Goal: Find specific page/section: Find specific page/section

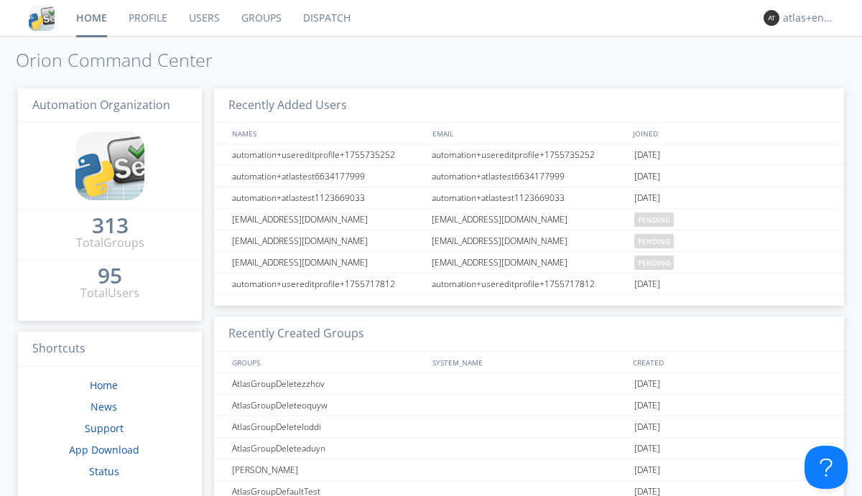
click at [325, 18] on link "Dispatch" at bounding box center [326, 18] width 69 height 36
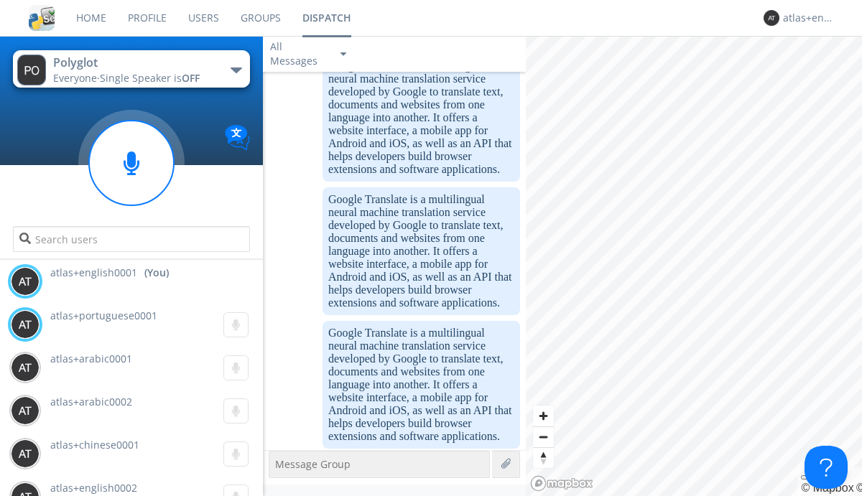
scroll to position [1628, 0]
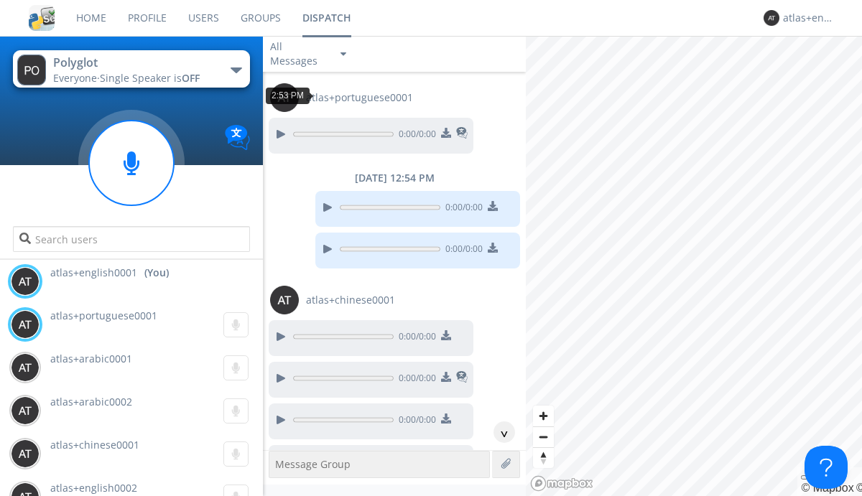
scroll to position [1902, 0]
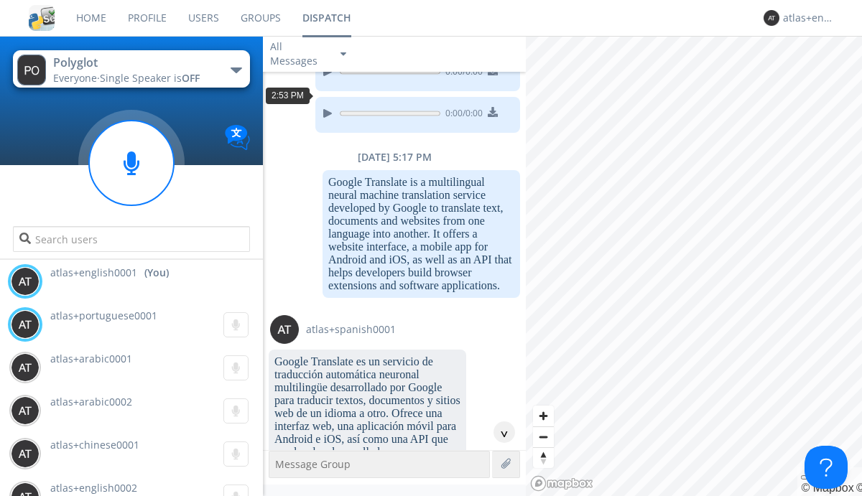
click at [498, 432] on div "^" at bounding box center [504, 433] width 22 height 22
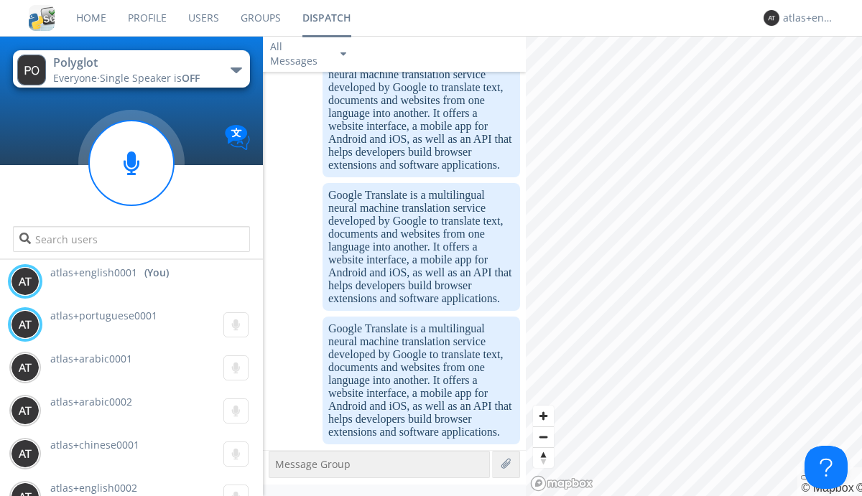
scroll to position [3461, 0]
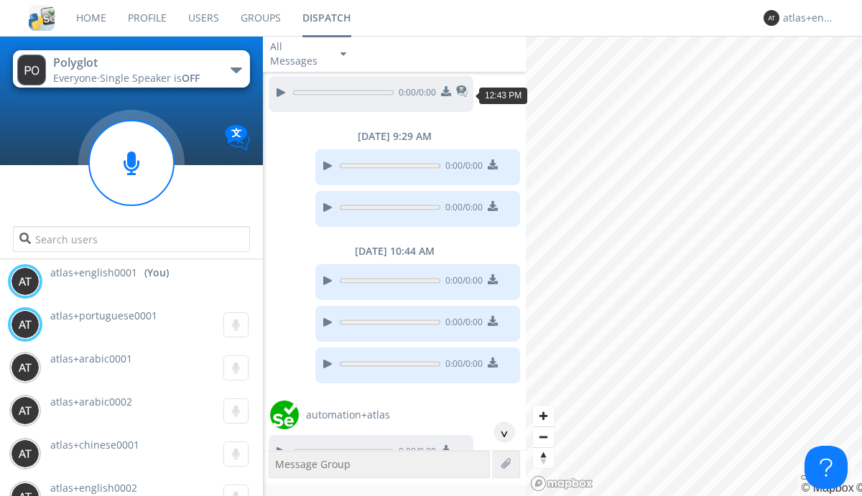
scroll to position [835, 0]
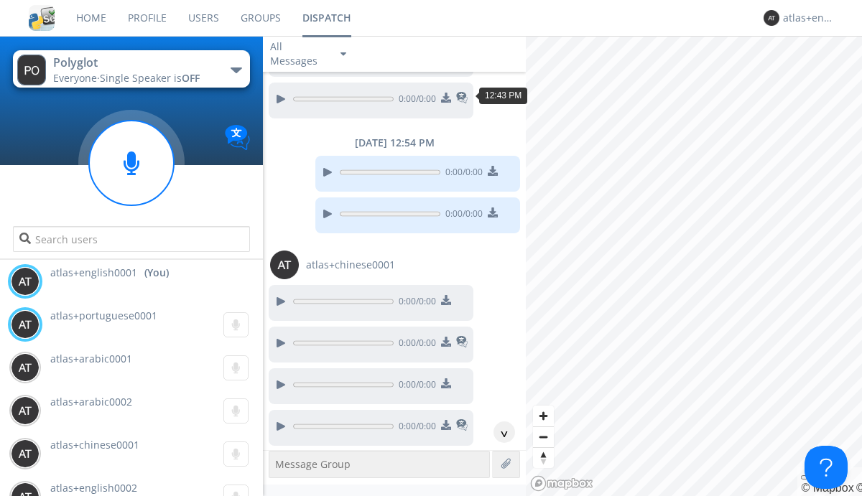
click at [498, 432] on div "^" at bounding box center [504, 433] width 22 height 22
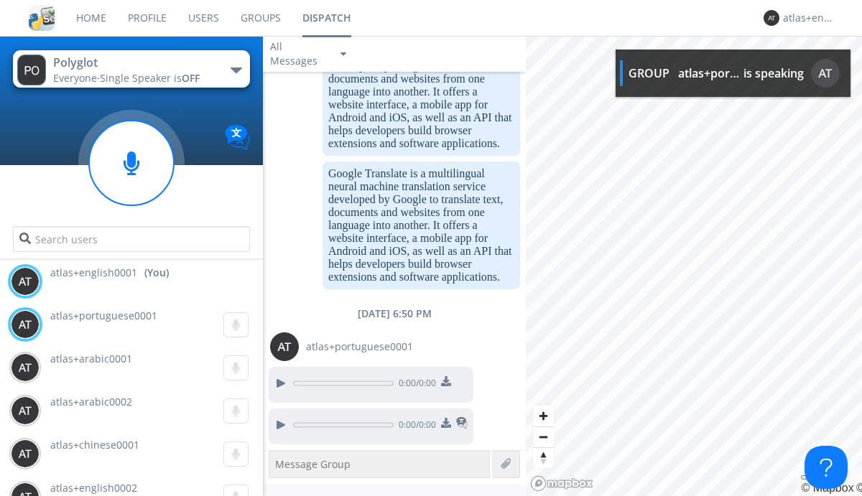
scroll to position [4343, 0]
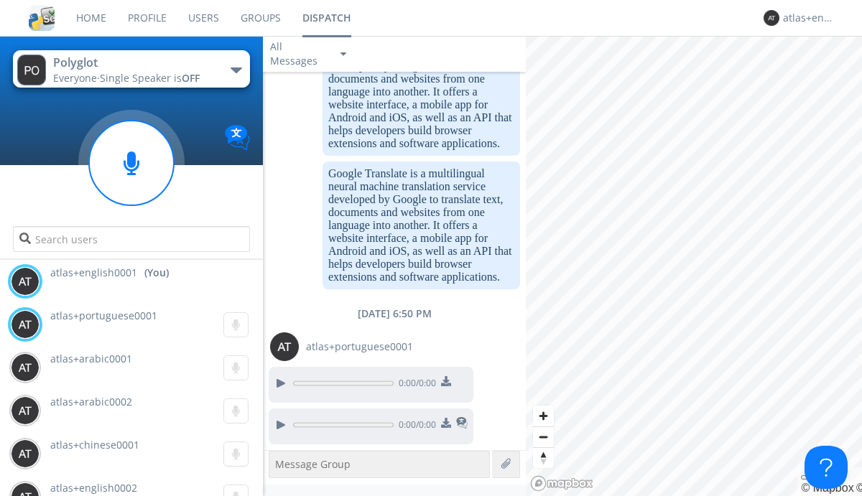
click at [445, 425] on img at bounding box center [446, 423] width 10 height 10
